Goal: Information Seeking & Learning: Learn about a topic

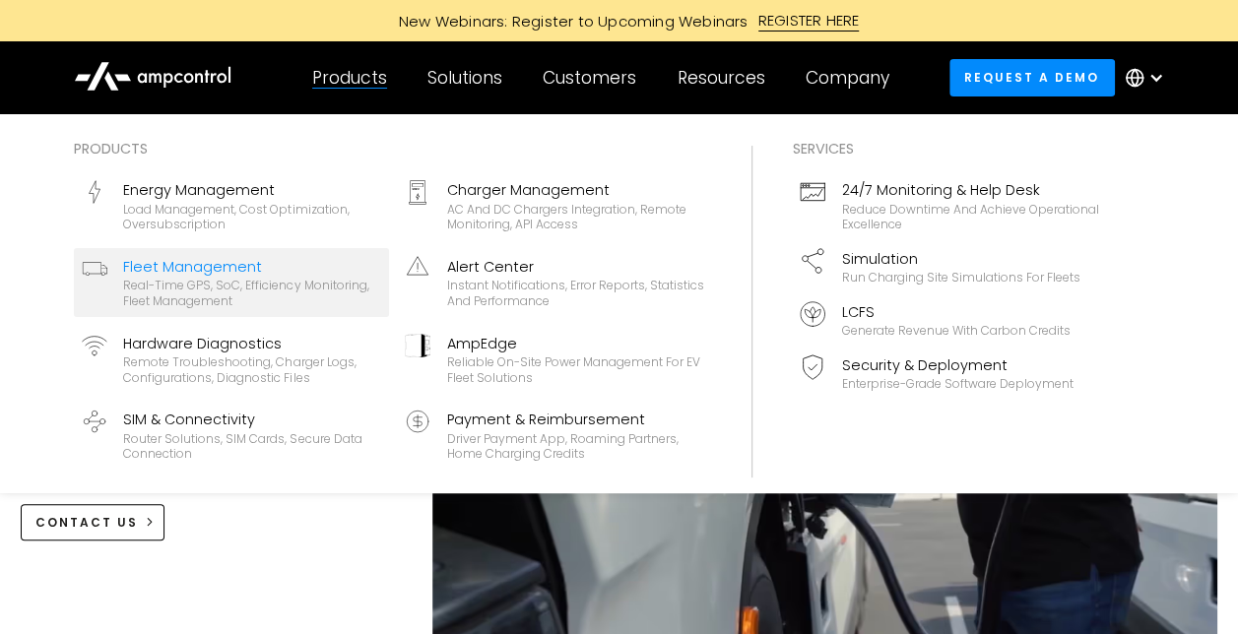
click at [189, 274] on div "Fleet Management" at bounding box center [252, 267] width 258 height 22
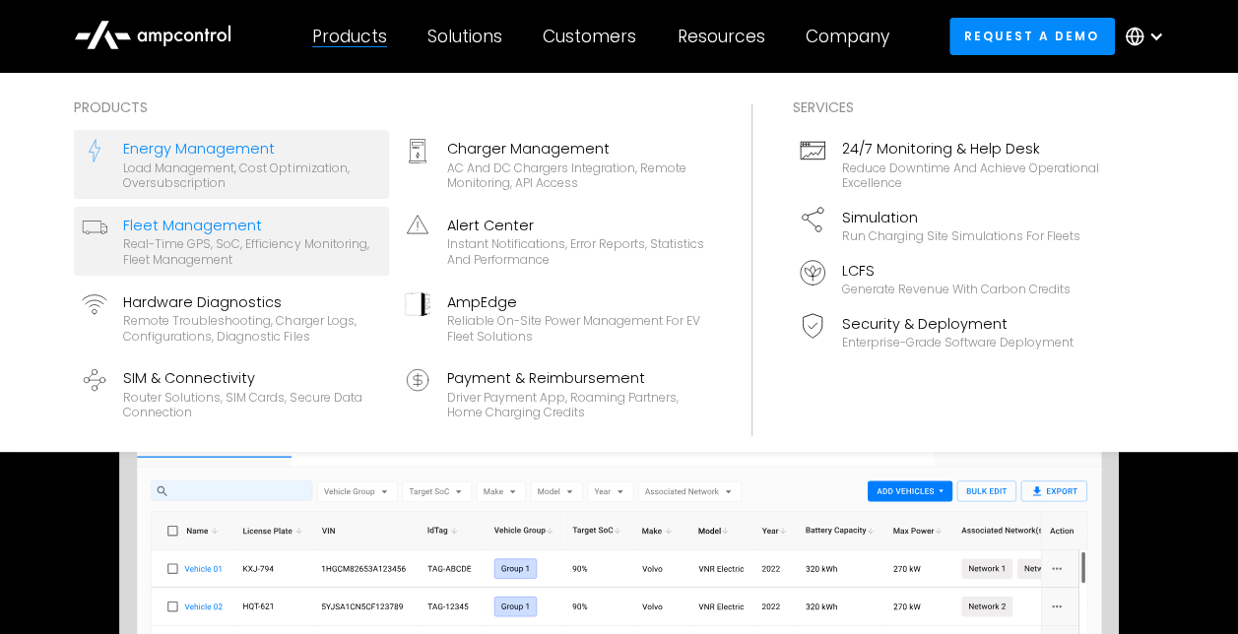
click at [246, 152] on div "Energy Management" at bounding box center [252, 149] width 258 height 22
